Goal: Find contact information: Find contact information

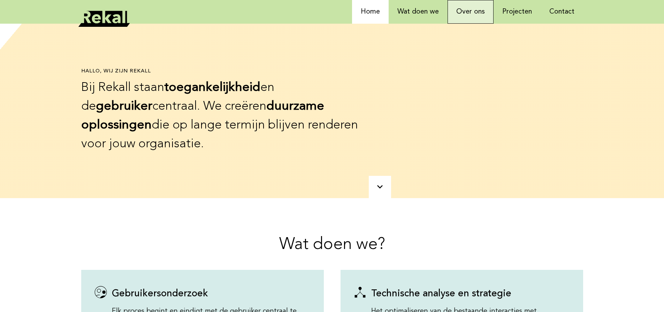
click at [452, 9] on link "Over ons" at bounding box center [470, 12] width 46 height 24
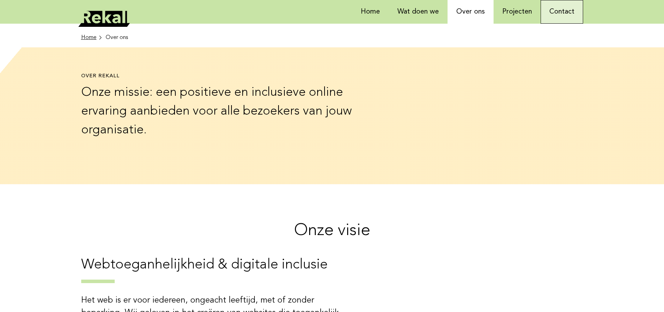
click at [565, 14] on link "Contact" at bounding box center [561, 12] width 42 height 24
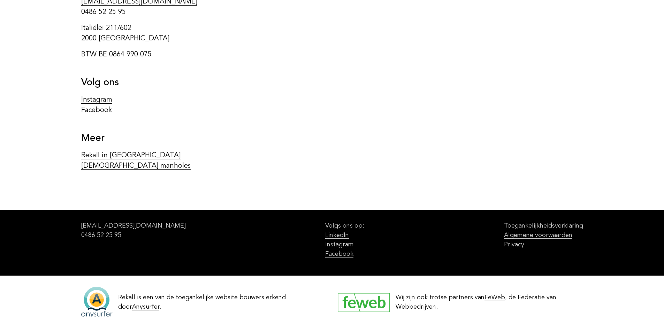
scroll to position [262, 0]
